Goal: Communication & Community: Share content

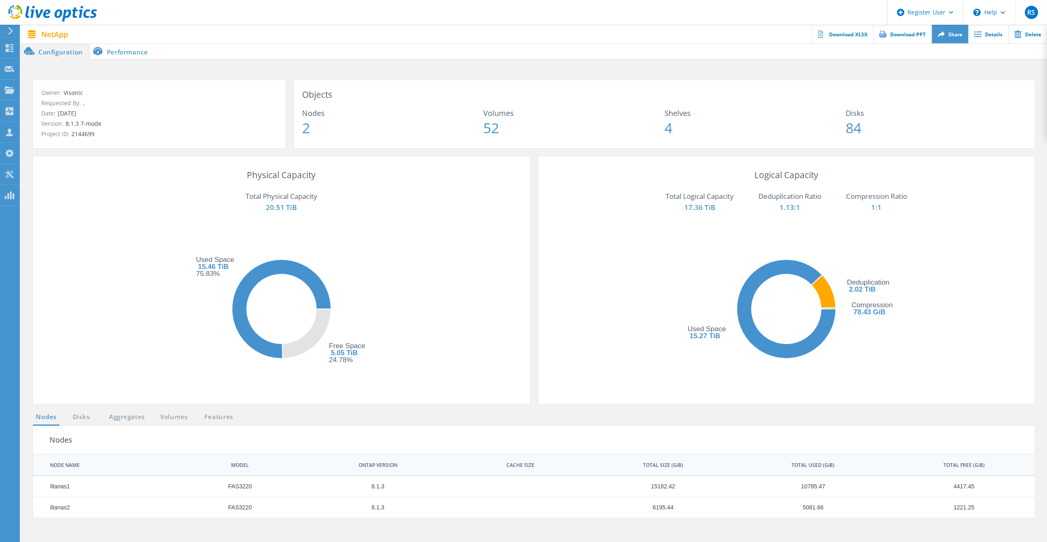
click at [954, 37] on link "Share" at bounding box center [949, 34] width 37 height 19
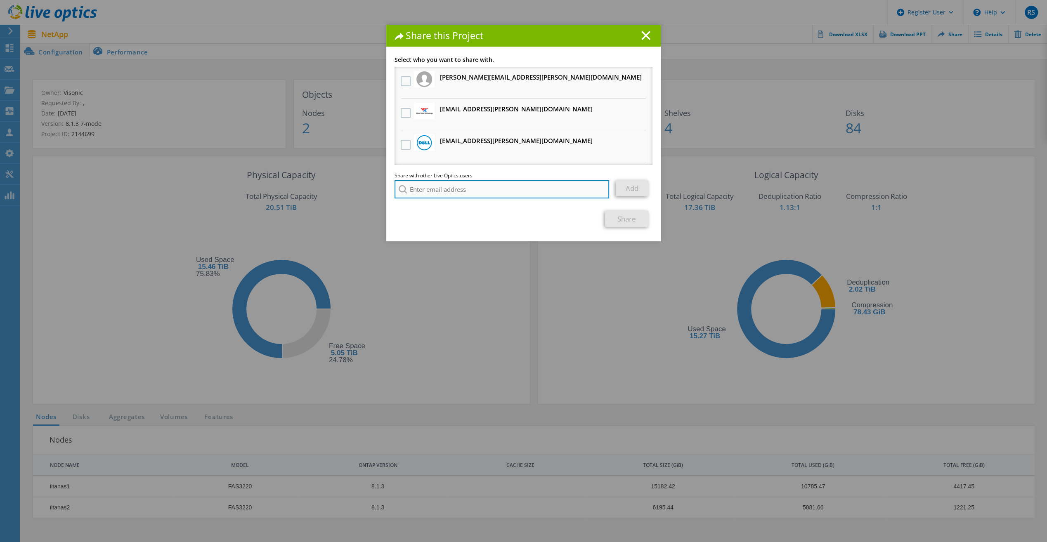
click at [506, 190] on input "search" at bounding box center [501, 189] width 215 height 18
paste input "[PERSON_NAME][EMAIL_ADDRESS][PERSON_NAME][DOMAIN_NAME]"
type input "[PERSON_NAME][EMAIL_ADDRESS][PERSON_NAME][DOMAIN_NAME]"
click at [466, 202] on li "[PERSON_NAME][EMAIL_ADDRESS][PERSON_NAME][DOMAIN_NAME]" at bounding box center [463, 201] width 139 height 10
click at [621, 189] on link "Add" at bounding box center [631, 188] width 33 height 16
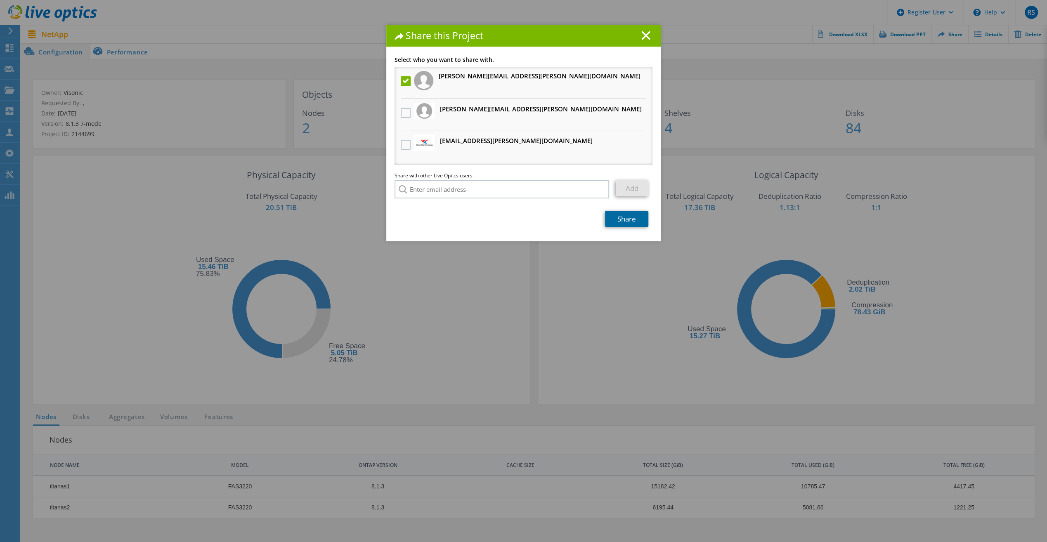
click at [607, 221] on link "Share" at bounding box center [626, 219] width 43 height 16
